Goal: Task Accomplishment & Management: Manage account settings

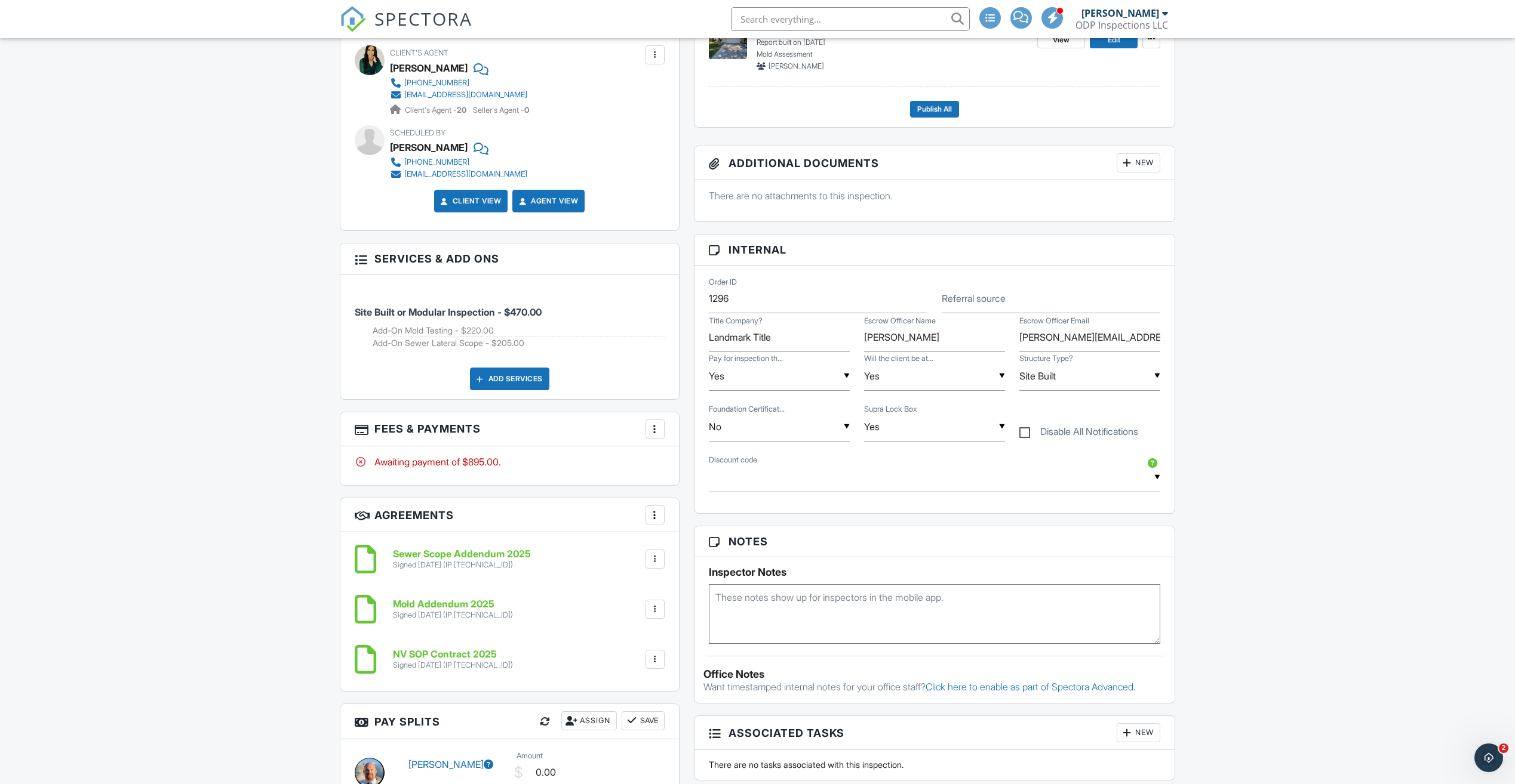
click at [652, 429] on div at bounding box center [655, 429] width 12 height 12
click at [689, 466] on li "Edit Fees & Payments" at bounding box center [715, 465] width 125 height 30
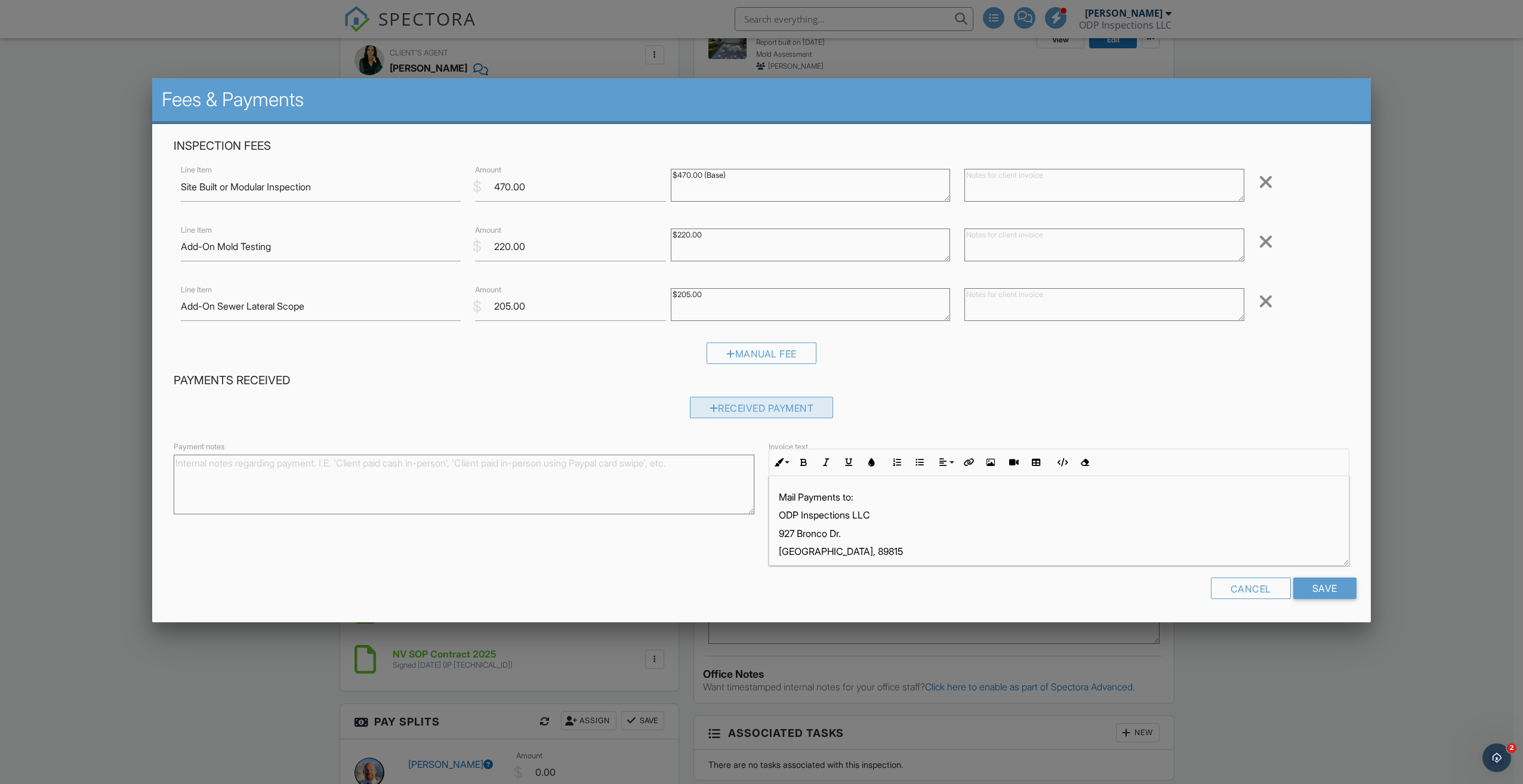
click at [756, 413] on div "Received Payment" at bounding box center [762, 408] width 144 height 22
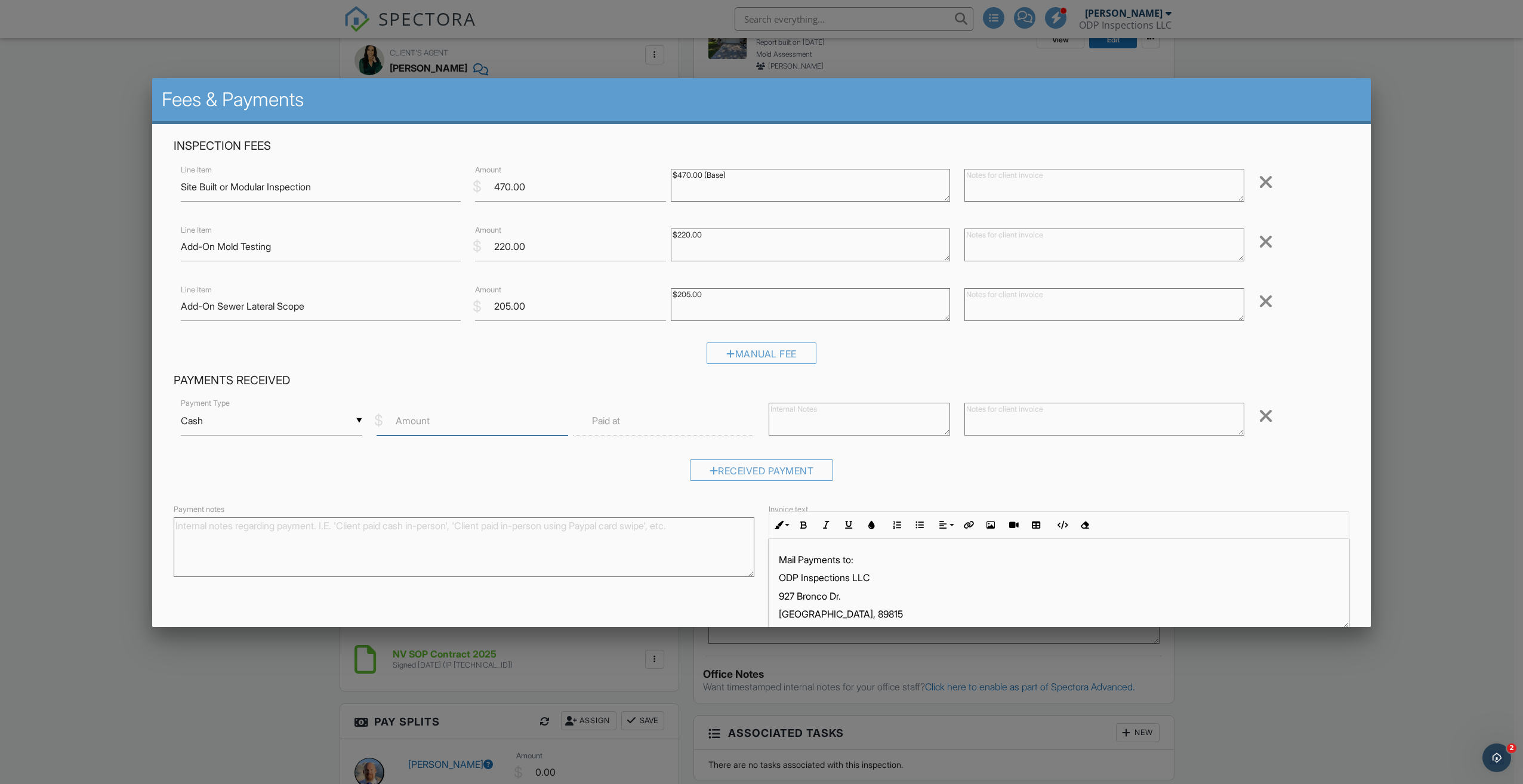
click at [496, 418] on input "Amount" at bounding box center [472, 421] width 191 height 29
type input "850"
click at [600, 423] on label "Paid at" at bounding box center [606, 421] width 28 height 13
click at [638, 422] on input "text" at bounding box center [663, 421] width 181 height 29
type input "[DATE] 12:00 PM"
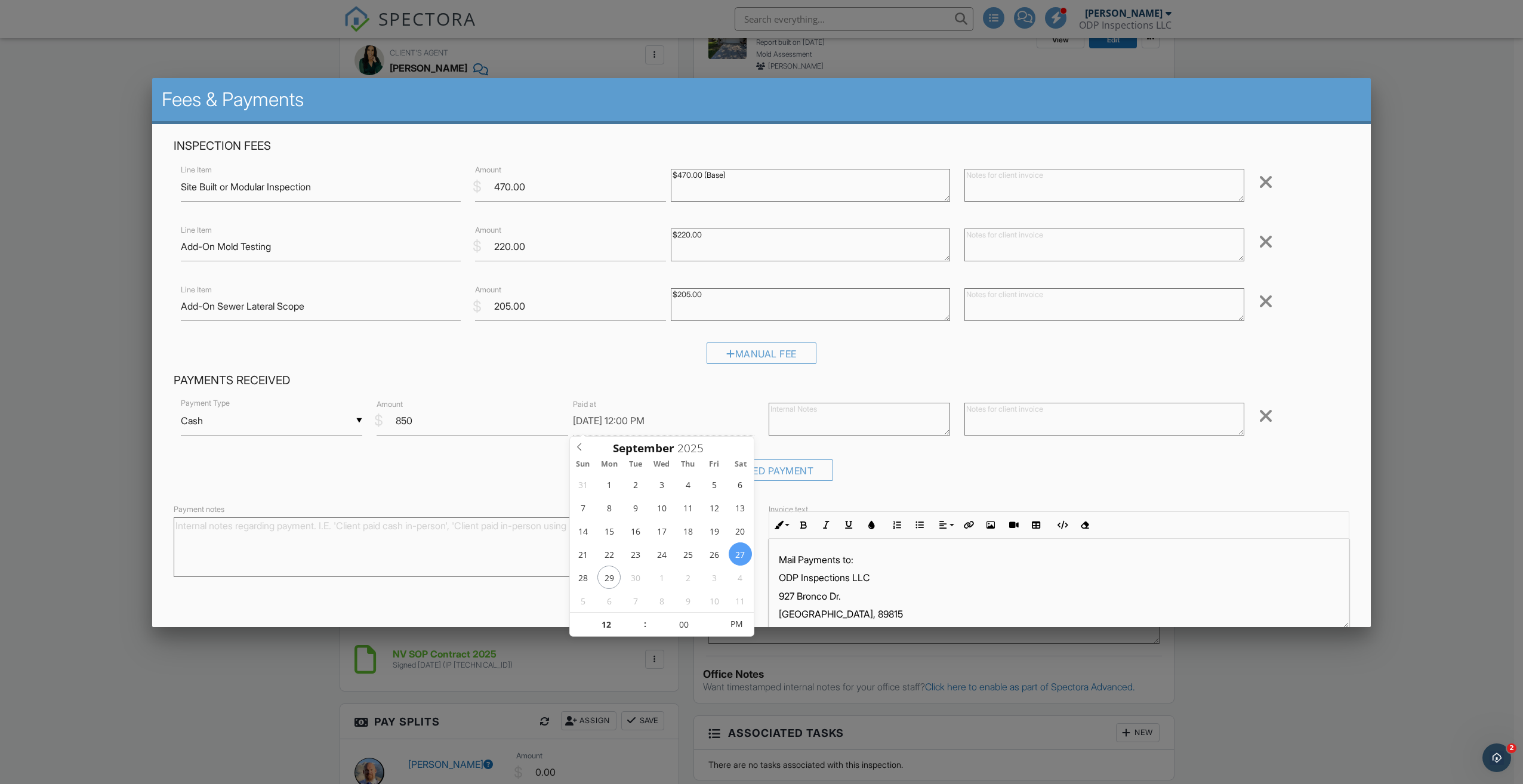
click at [998, 463] on div "Received Payment" at bounding box center [762, 475] width 1176 height 30
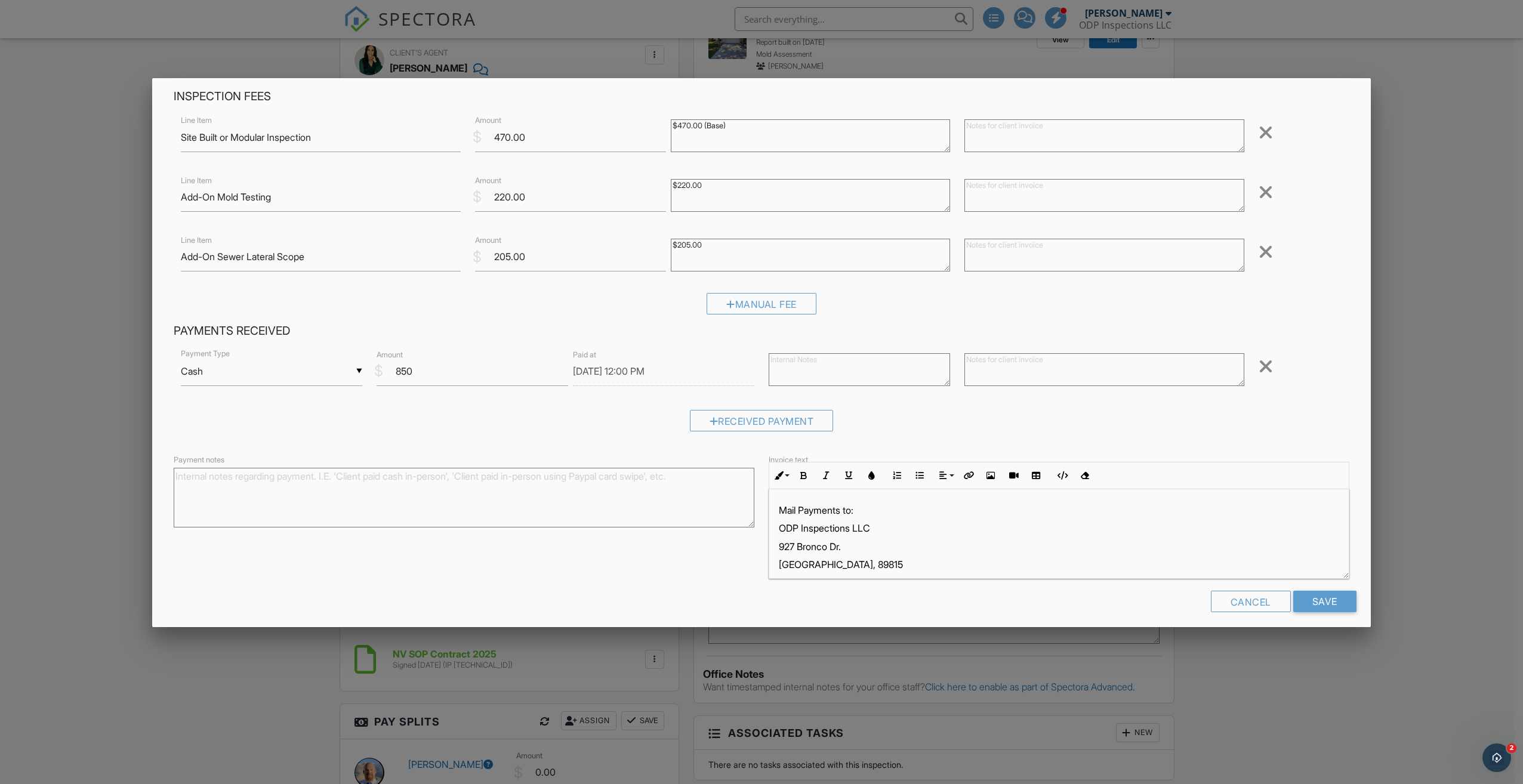
scroll to position [58, 0]
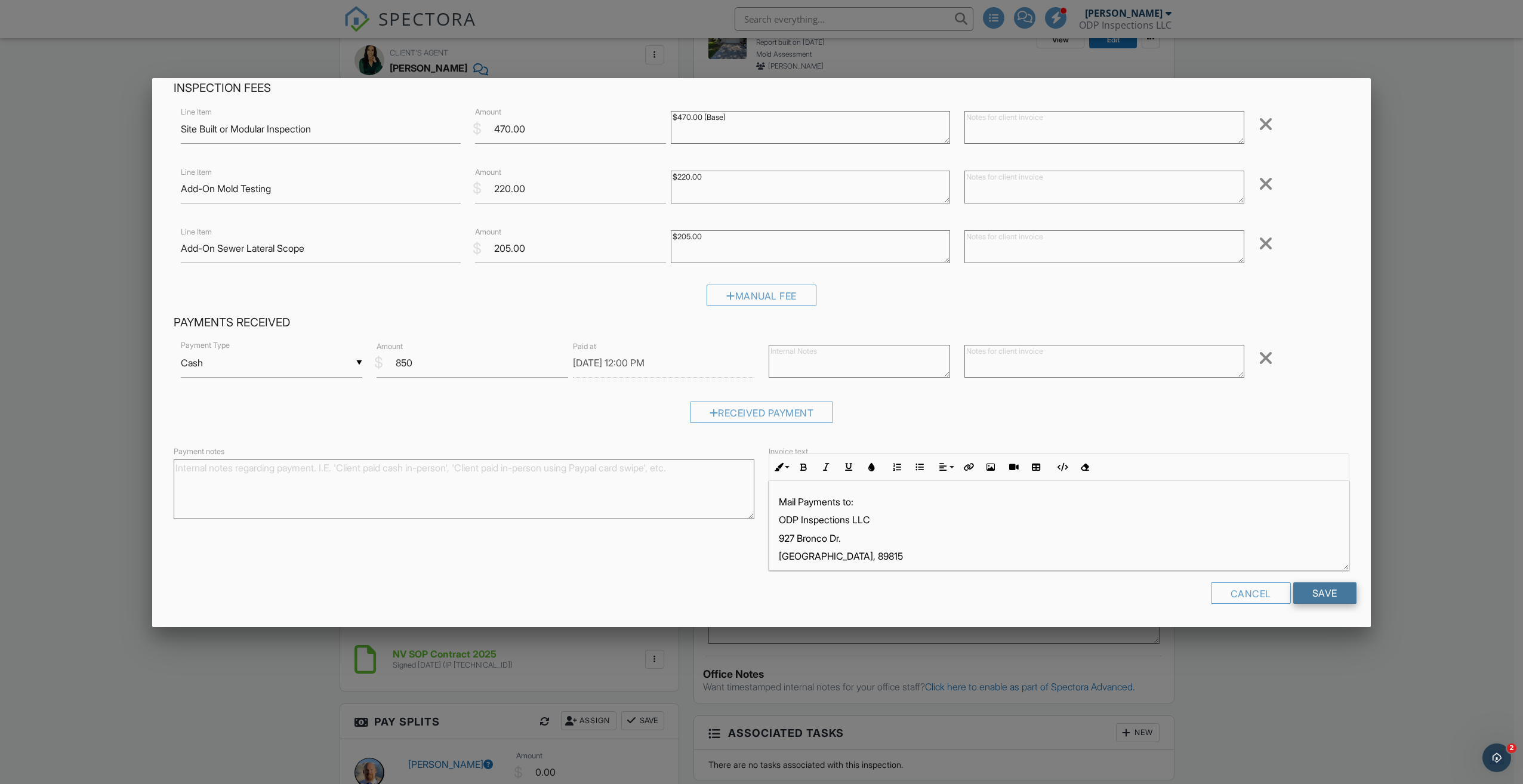
click at [1303, 595] on input "Save" at bounding box center [1324, 594] width 63 height 22
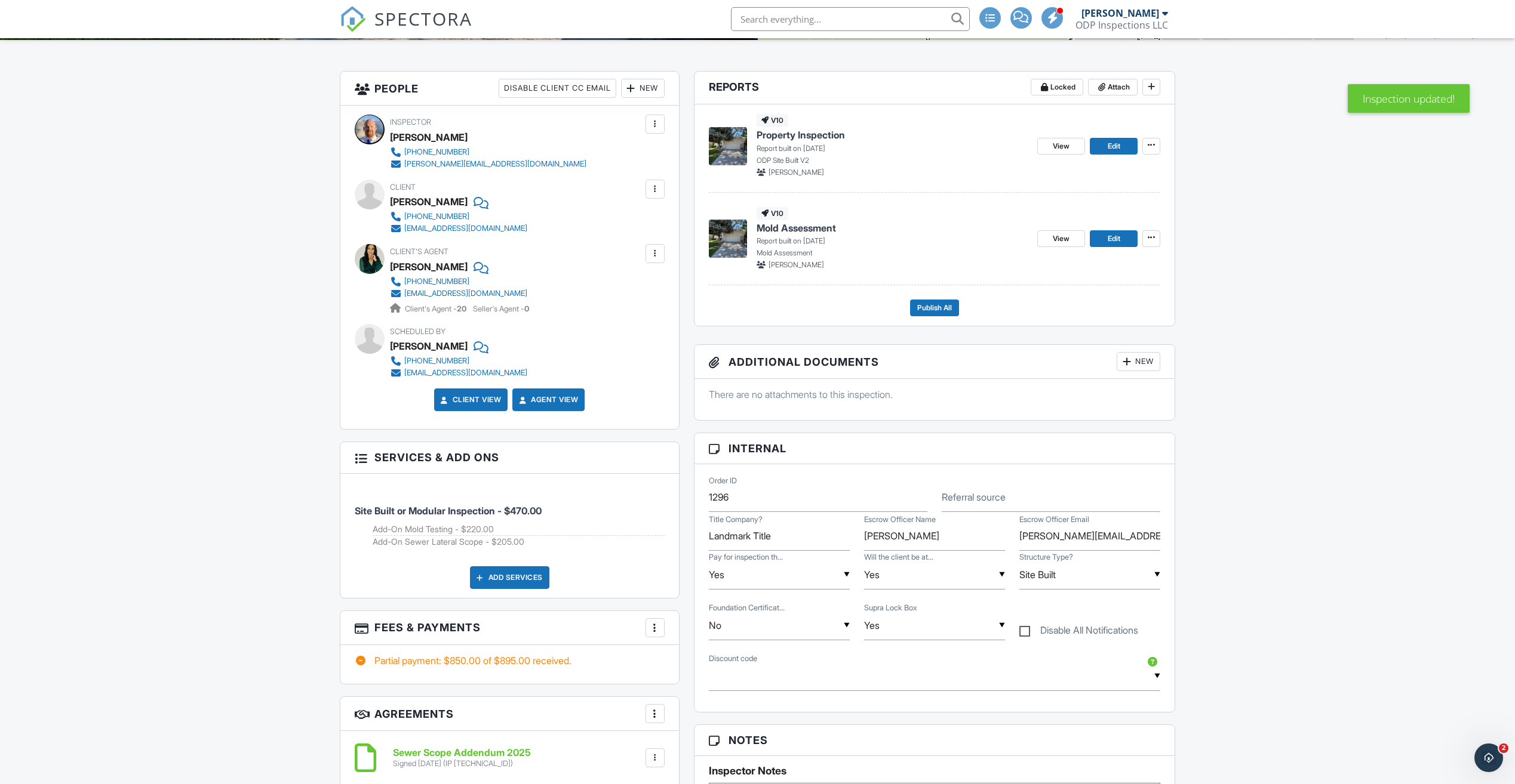
click at [659, 626] on div at bounding box center [655, 628] width 12 height 12
click at [706, 663] on li "Edit Fees & Payments" at bounding box center [715, 664] width 125 height 30
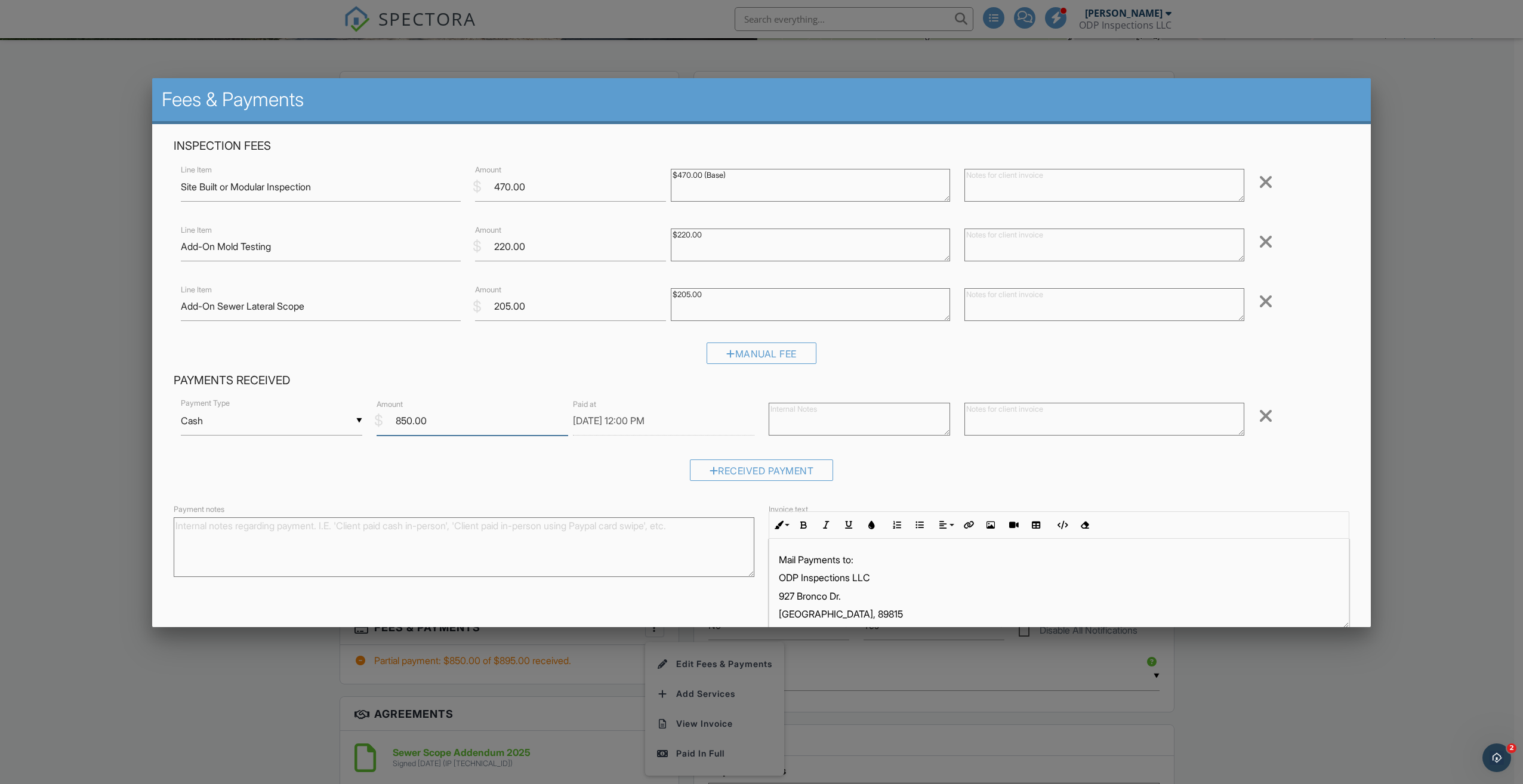
click at [410, 420] on input "850.00" at bounding box center [472, 421] width 191 height 29
type input "895.00"
click at [572, 477] on div "Received Payment" at bounding box center [762, 475] width 1176 height 30
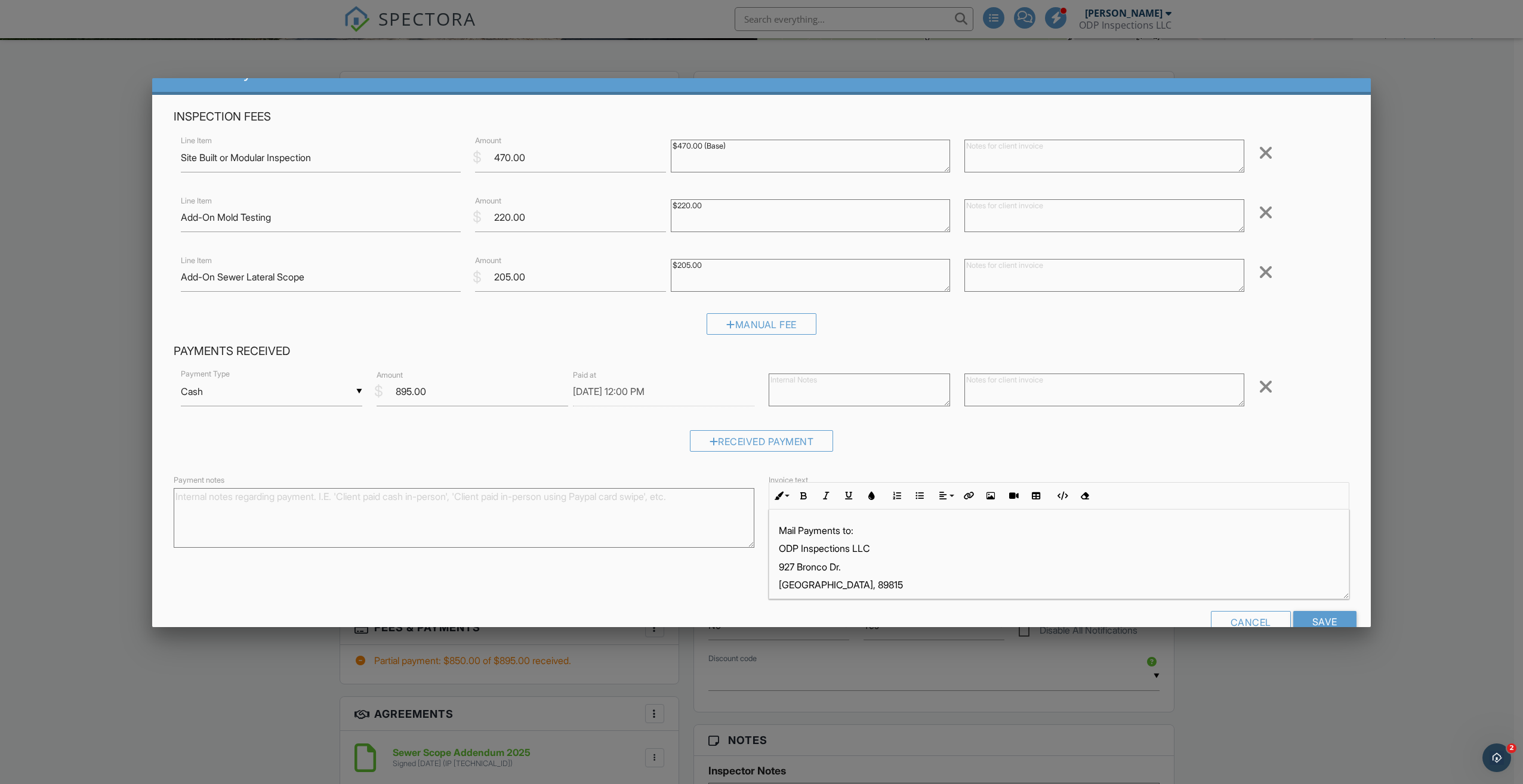
scroll to position [58, 0]
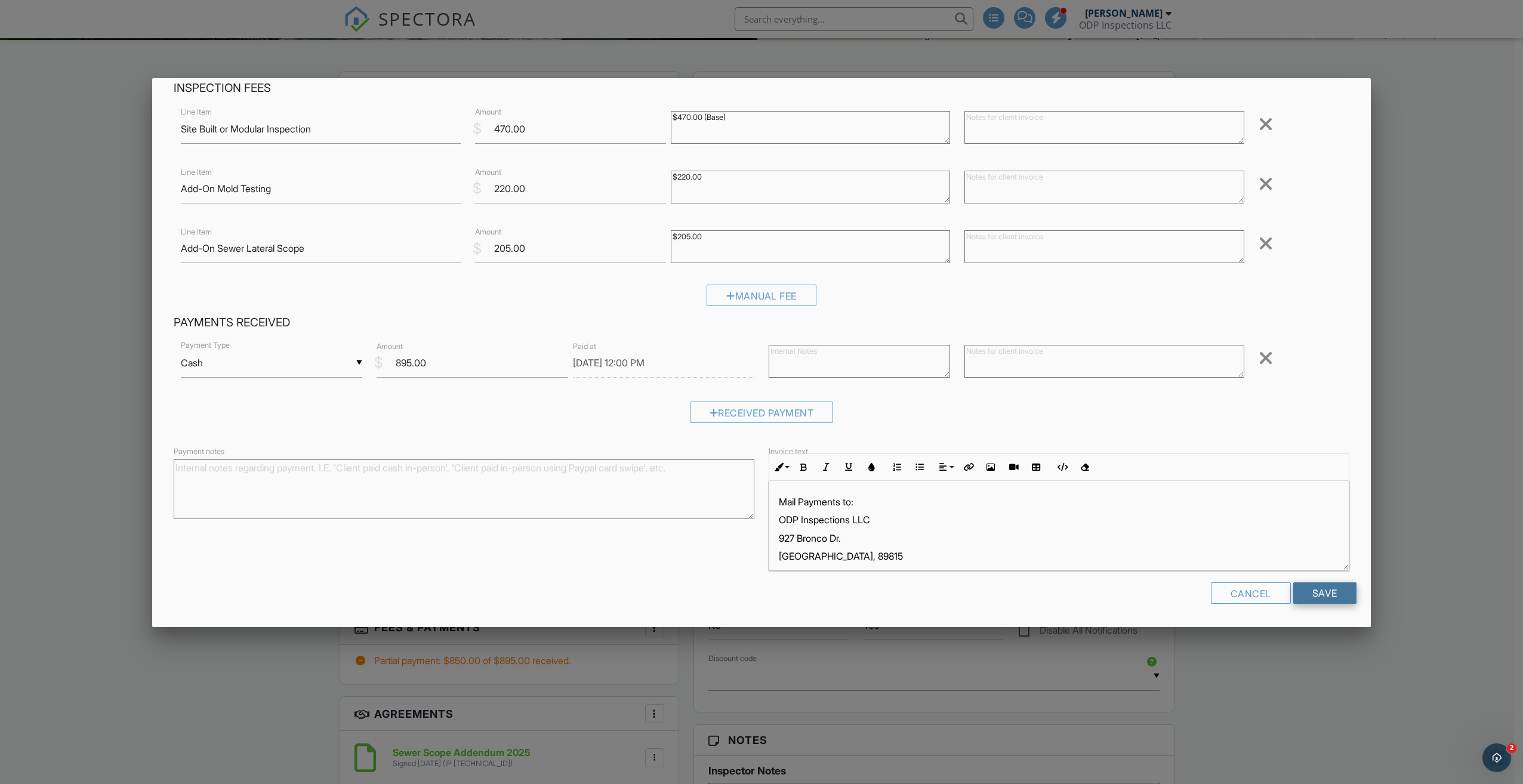
click at [1307, 589] on input "Save" at bounding box center [1324, 594] width 63 height 22
